Goal: Find specific page/section: Find specific page/section

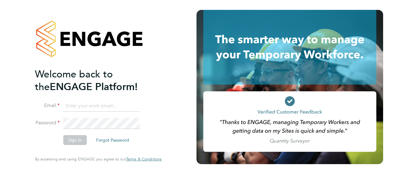
click at [96, 107] on input at bounding box center [101, 106] width 76 height 11
type input "[EMAIL_ADDRESS][PERSON_NAME][DOMAIN_NAME]"
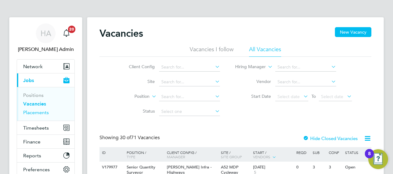
click at [40, 112] on link "Placements" at bounding box center [36, 113] width 26 height 6
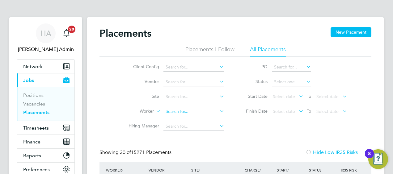
click at [176, 113] on input at bounding box center [193, 112] width 61 height 9
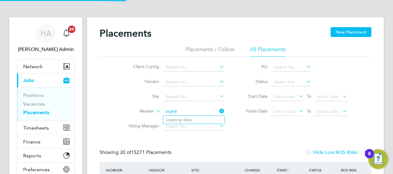
type input "Allan Mcrae"
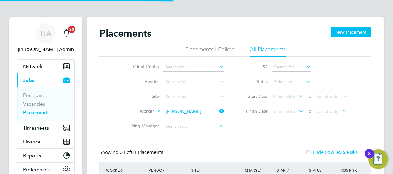
click at [218, 112] on icon at bounding box center [218, 111] width 0 height 9
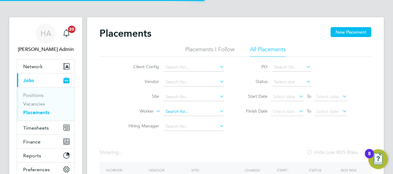
click at [196, 113] on input at bounding box center [193, 112] width 61 height 9
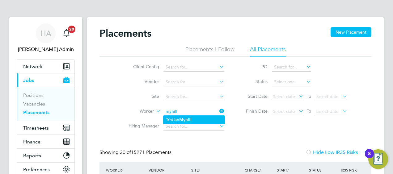
click at [187, 119] on b "Myhill" at bounding box center [185, 119] width 12 height 5
type input "[PERSON_NAME]"
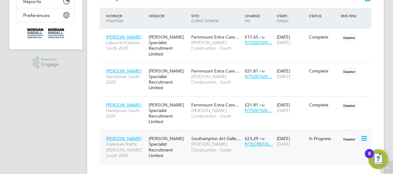
click at [206, 142] on span "[PERSON_NAME] Construction - South" at bounding box center [216, 147] width 50 height 11
click at [184, 133] on div "[PERSON_NAME] Specialist Recruitment Limited" at bounding box center [168, 147] width 43 height 29
